Goal: Transaction & Acquisition: Purchase product/service

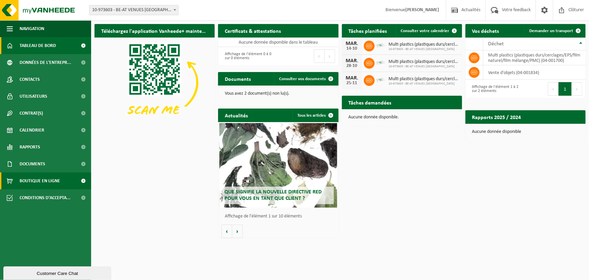
click at [42, 182] on span "Boutique en ligne" at bounding box center [40, 180] width 41 height 17
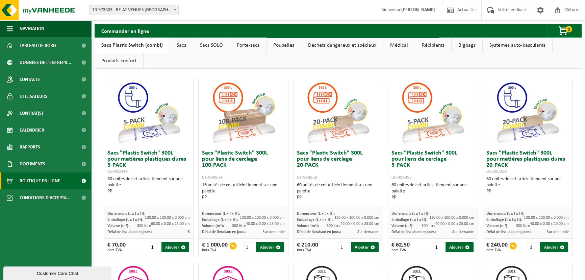
click at [176, 44] on link "Sacs" at bounding box center [181, 45] width 23 height 16
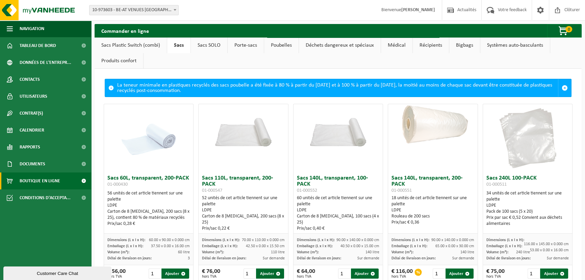
click at [457, 44] on link "Bigbags" at bounding box center [464, 45] width 31 height 16
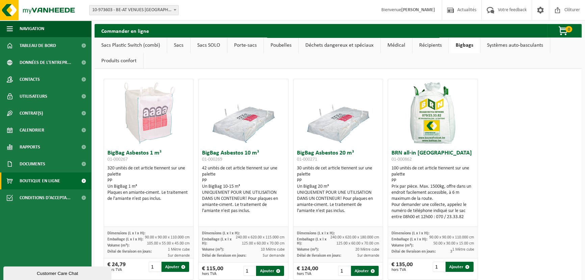
click at [170, 49] on link "Sacs" at bounding box center [178, 45] width 23 height 16
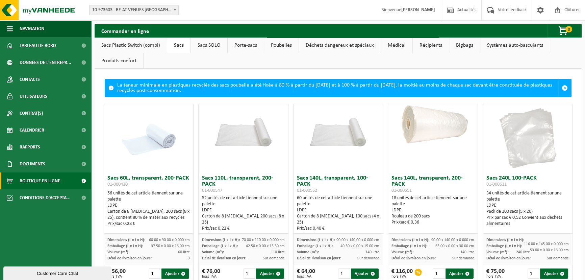
click at [209, 47] on link "Sacs SOLO" at bounding box center [209, 45] width 36 height 16
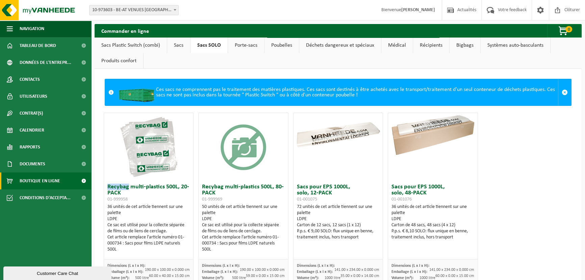
drag, startPoint x: 108, startPoint y: 186, endPoint x: 128, endPoint y: 185, distance: 20.6
click at [128, 185] on h3 "Recybag multi-plastics 500L, 20-PACK 01-999958" at bounding box center [148, 193] width 82 height 18
copy h3 "Recybag"
